Goal: Task Accomplishment & Management: Manage account settings

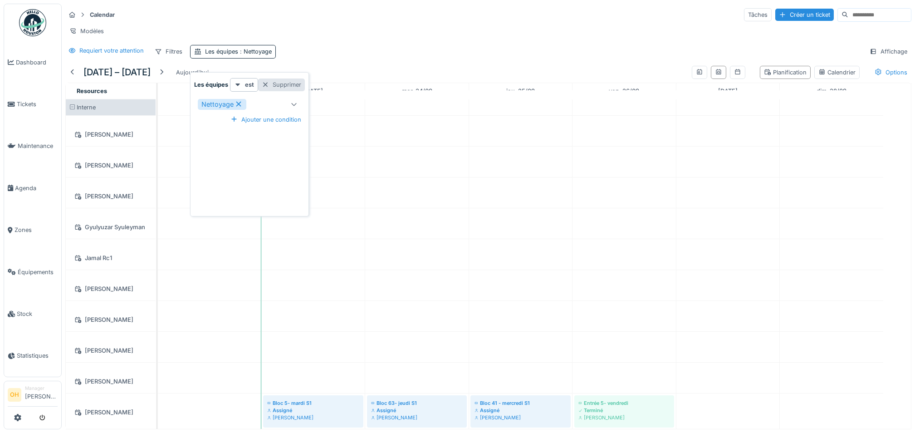
click at [280, 84] on div "Supprimer" at bounding box center [281, 84] width 47 height 12
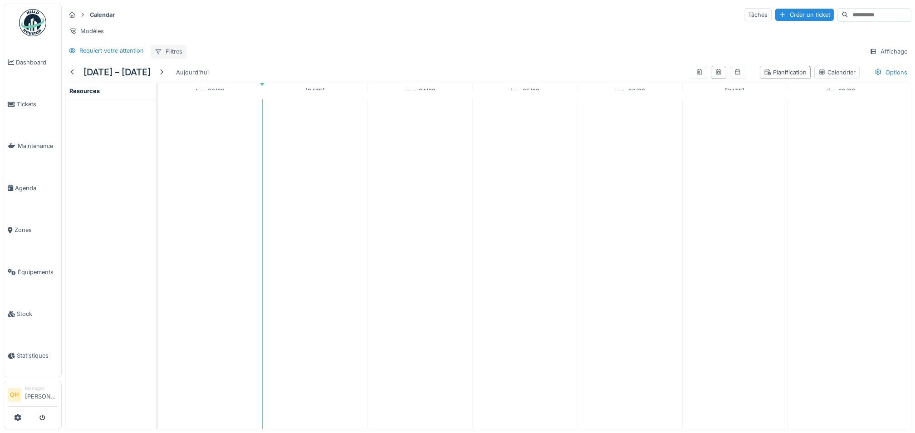
click at [170, 57] on div "Filtres" at bounding box center [169, 51] width 36 height 13
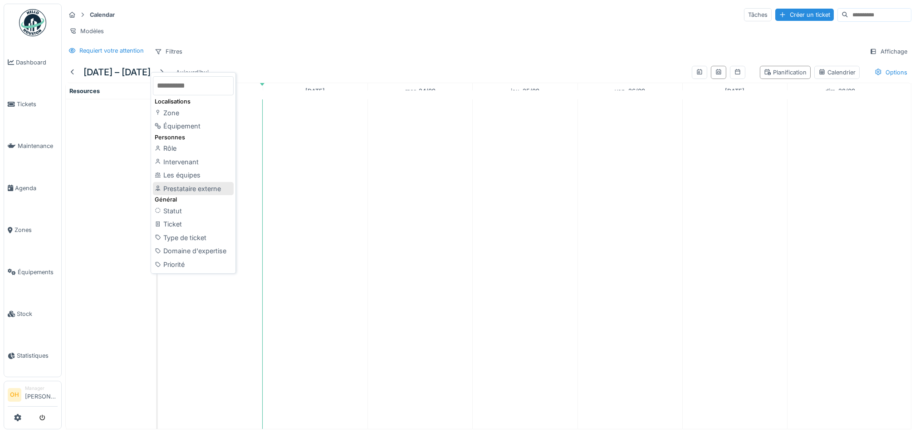
click at [191, 189] on div "Prestataire externe" at bounding box center [193, 189] width 81 height 14
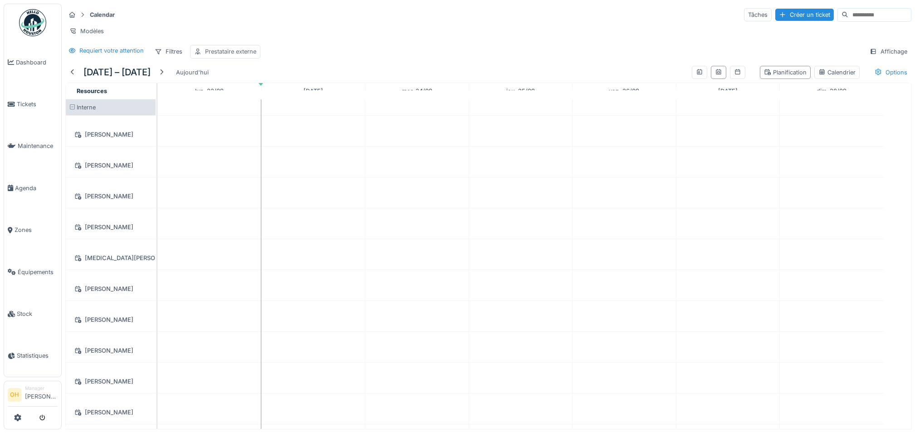
click at [215, 56] on div "Prestataire externe" at bounding box center [230, 51] width 51 height 9
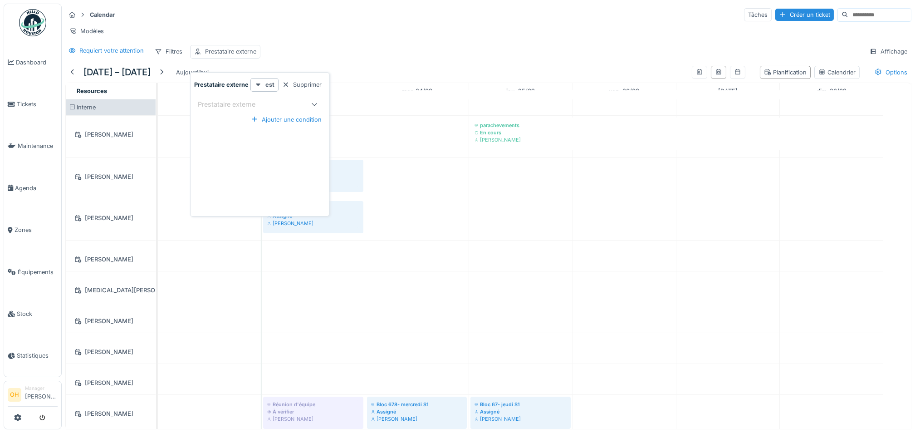
click at [303, 99] on div at bounding box center [314, 104] width 22 height 18
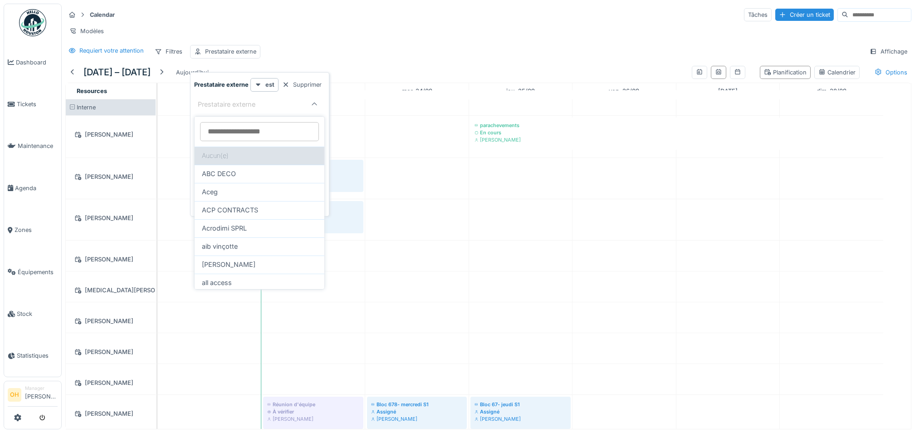
scroll to position [9, 0]
click at [260, 82] on icon at bounding box center [257, 85] width 7 height 6
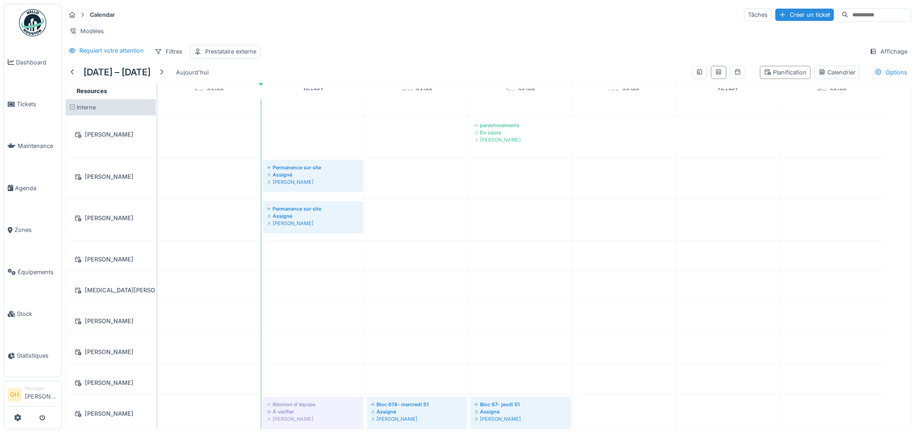
click at [367, 55] on div "Requiert votre attention Filtres Prestataire externe Affichage" at bounding box center [488, 51] width 846 height 13
click at [217, 54] on div "Prestataire externe" at bounding box center [230, 51] width 51 height 9
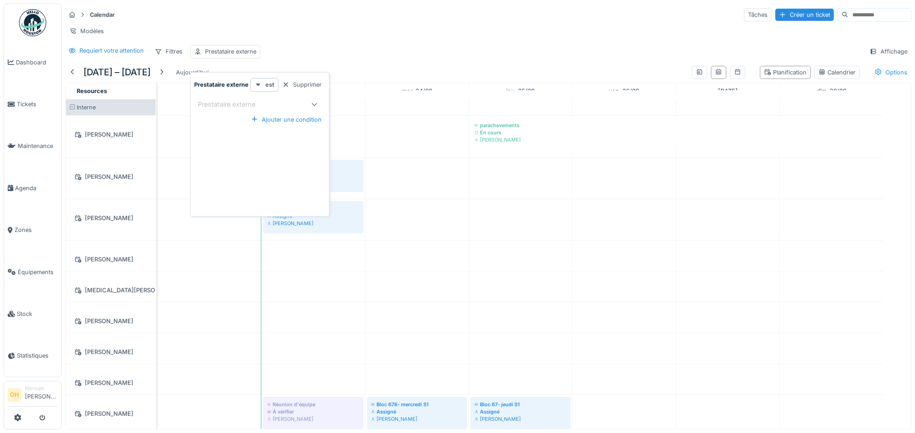
click at [258, 83] on icon at bounding box center [258, 84] width 5 height 3
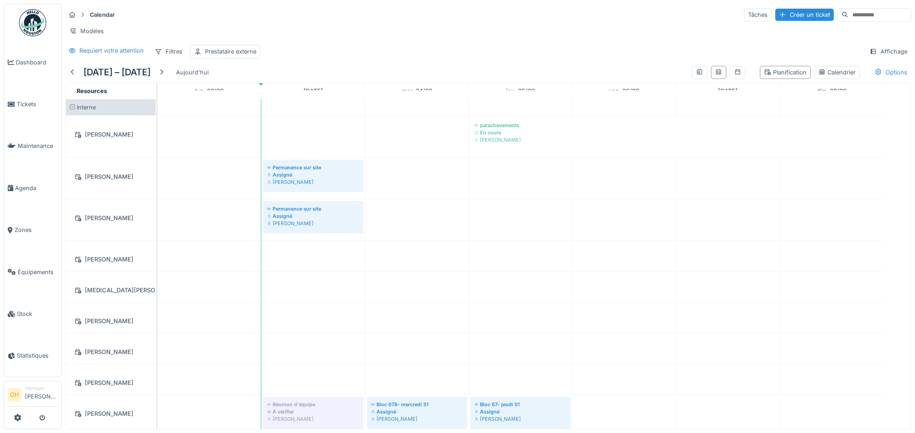
click at [330, 24] on div "Modèles" at bounding box center [488, 30] width 846 height 13
click at [26, 111] on link "Tickets" at bounding box center [32, 104] width 57 height 42
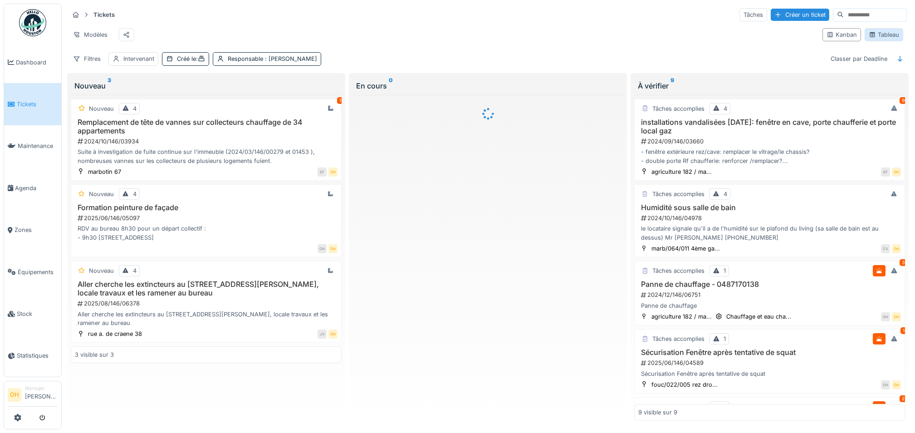
click at [883, 39] on div "Tableau" at bounding box center [883, 34] width 30 height 9
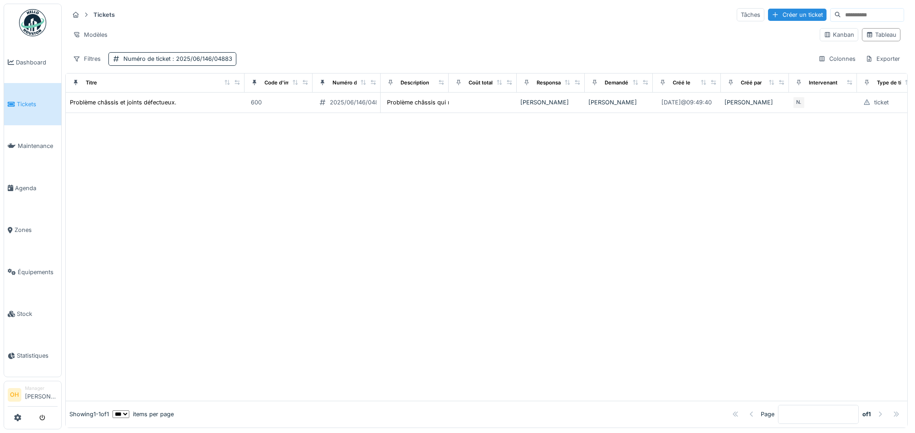
click at [156, 53] on div "Tickets Tâches Créer un ticket Modèles Kanban Tableau Filtres Numéro de ticket …" at bounding box center [486, 37] width 842 height 66
click at [141, 61] on div "Numéro de ticket : 2025/06/146/04883" at bounding box center [177, 58] width 109 height 9
click at [219, 83] on div "Supprimer" at bounding box center [215, 84] width 47 height 12
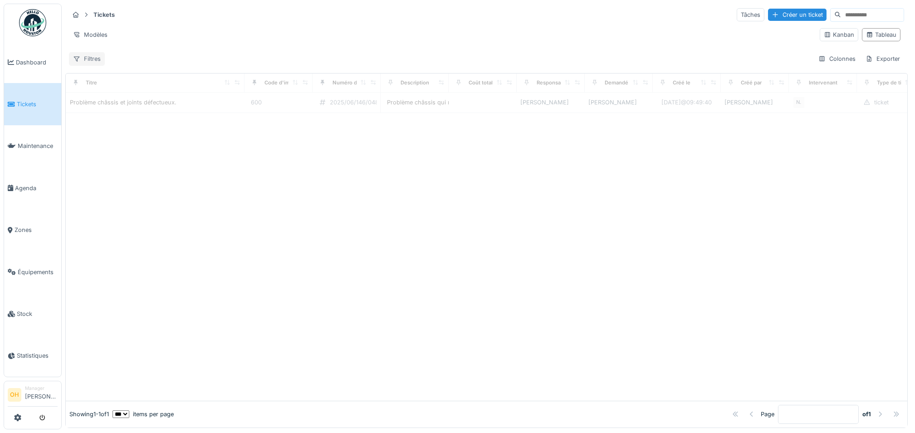
click at [86, 58] on div "Filtres" at bounding box center [87, 58] width 36 height 13
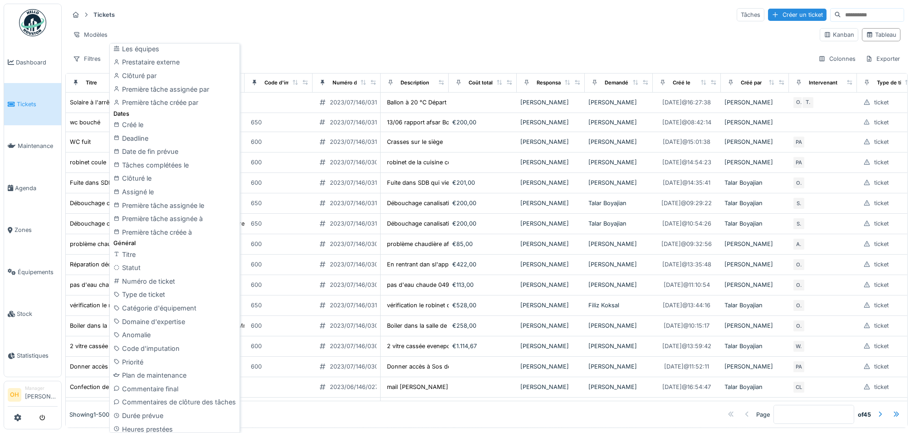
scroll to position [200, 0]
click at [155, 284] on div "Numéro de ticket" at bounding box center [175, 281] width 126 height 14
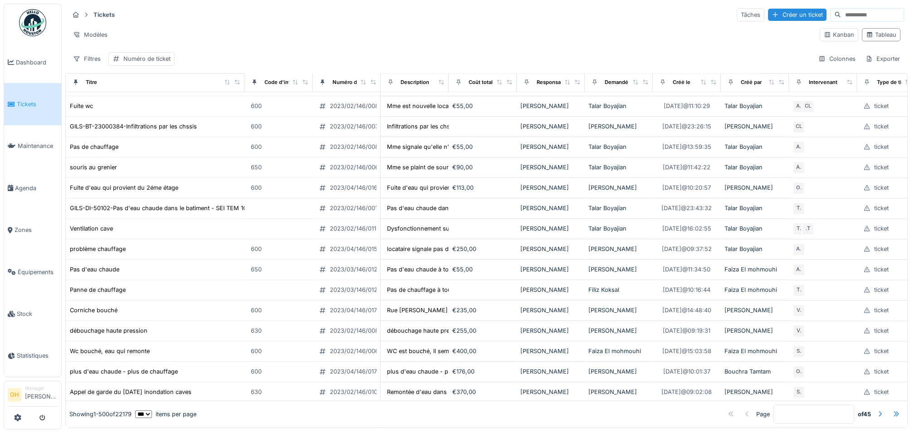
scroll to position [8125, 0]
